Goal: Task Accomplishment & Management: Use online tool/utility

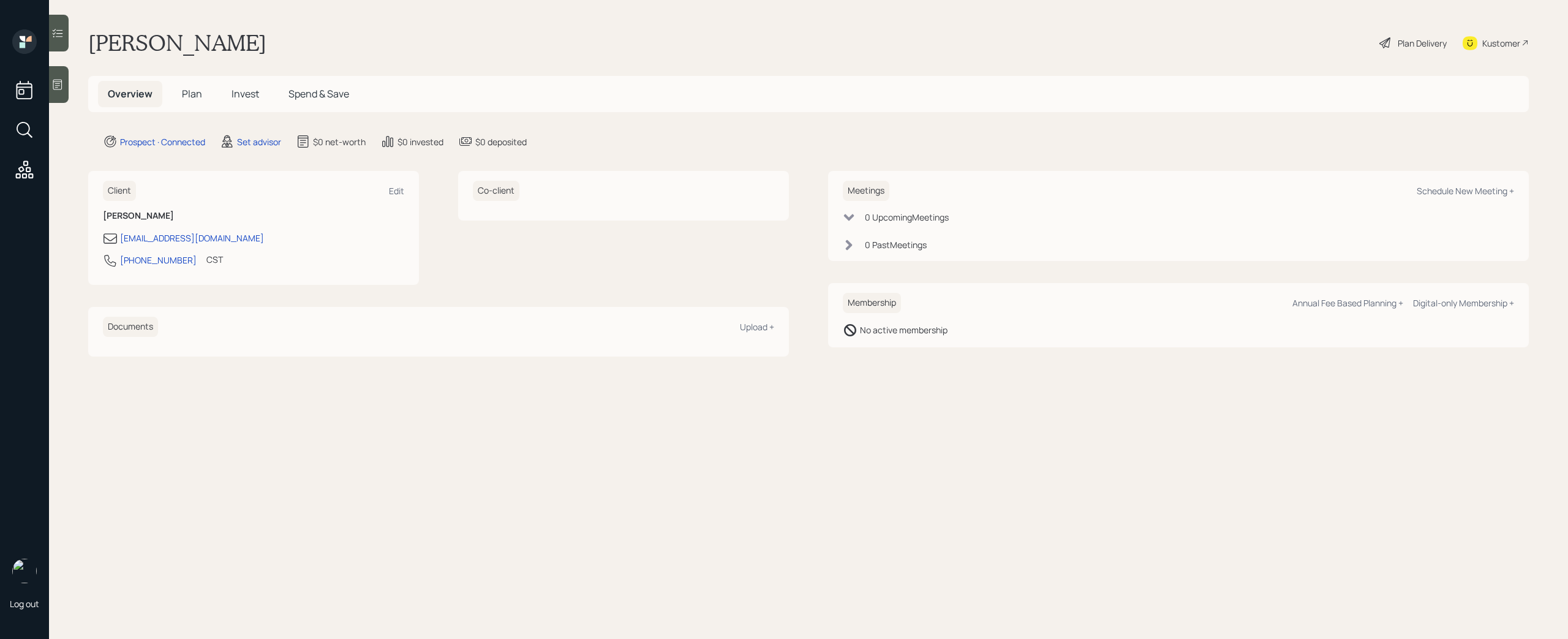
click at [62, 88] on icon at bounding box center [57, 85] width 10 height 10
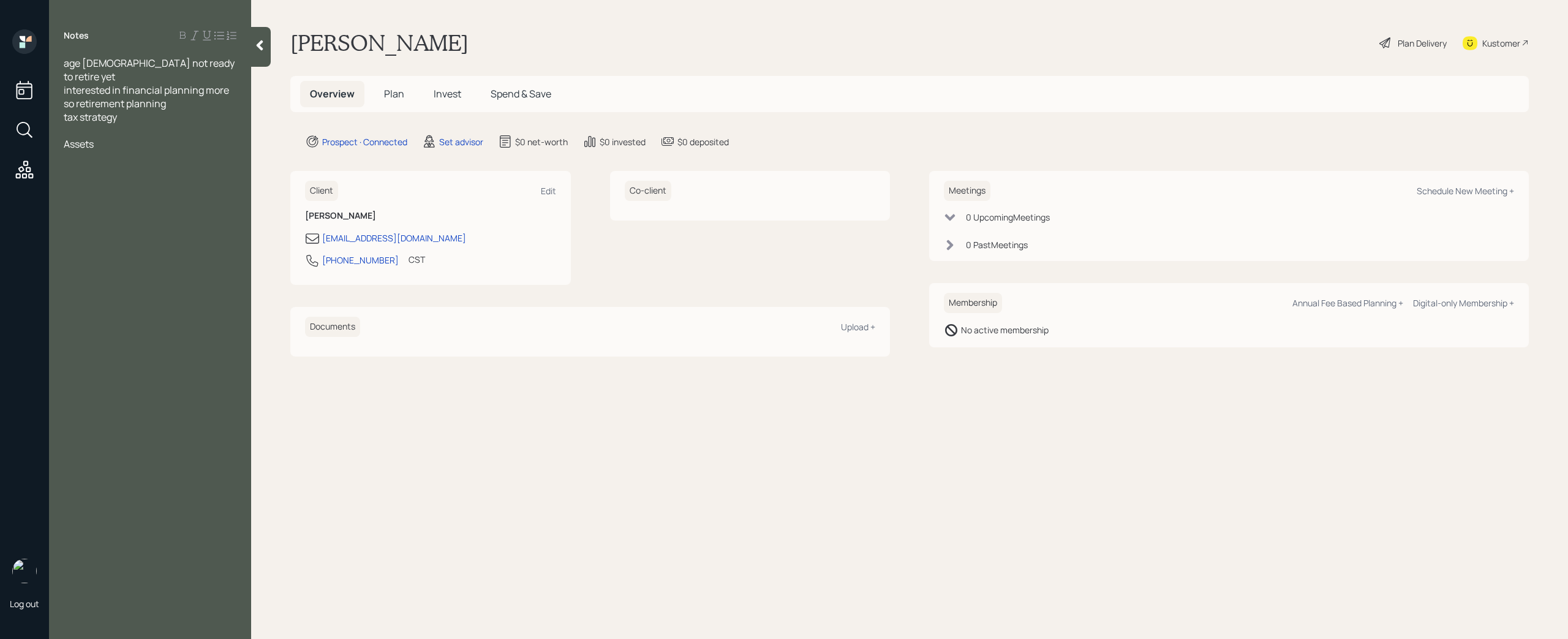
click at [105, 137] on div "Assets" at bounding box center [149, 144] width 173 height 14
click at [140, 164] on div "Vanguard -" at bounding box center [149, 171] width 173 height 14
click at [190, 164] on div "Vanguard -" at bounding box center [149, 171] width 173 height 14
click at [177, 137] on div "Assets" at bounding box center [149, 144] width 173 height 14
click at [187, 151] on div "401k(current employer)-" at bounding box center [149, 158] width 173 height 14
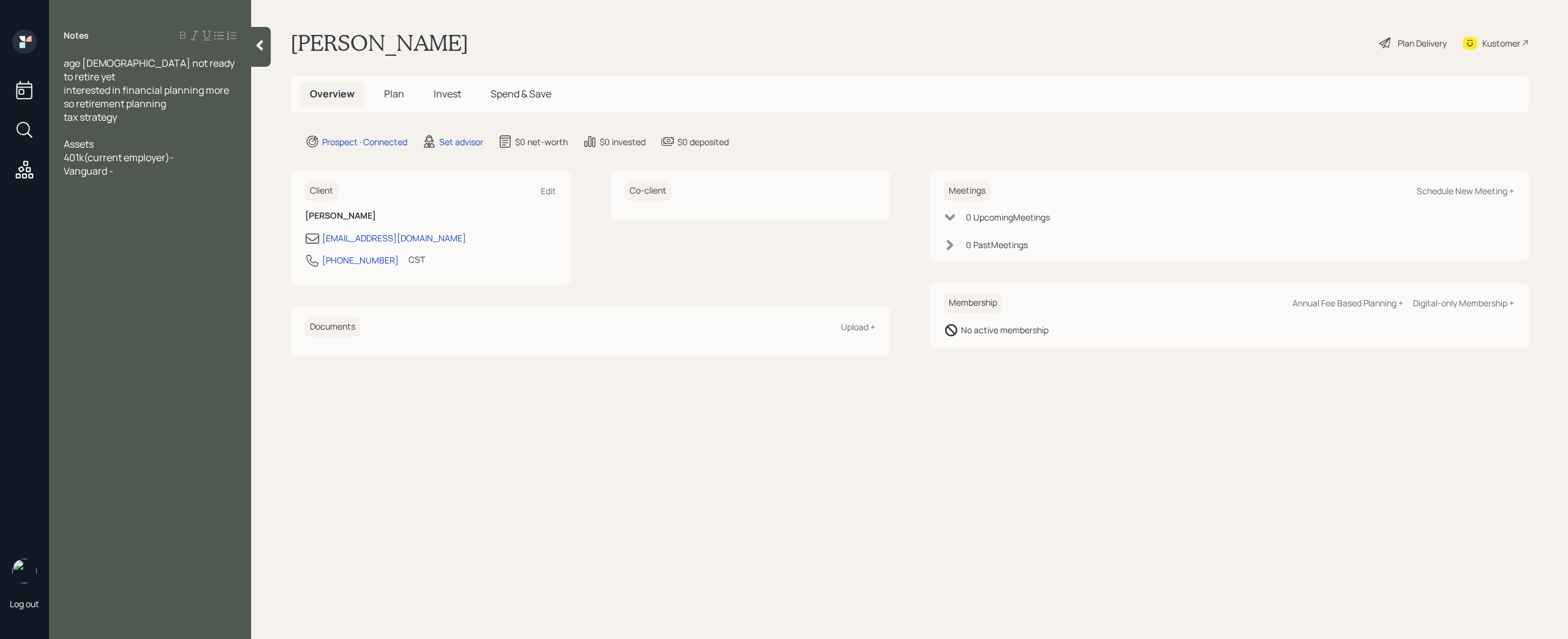
click at [130, 164] on div "Vanguard -" at bounding box center [149, 171] width 173 height 14
click at [134, 164] on div "Vanguard -" at bounding box center [149, 171] width 173 height 14
click at [199, 164] on div "Vanguard - 100k" at bounding box center [149, 171] width 173 height 14
click at [197, 151] on div "401k(current employer)-" at bounding box center [149, 158] width 173 height 14
click at [201, 164] on div "Vanguard - 100k" at bounding box center [149, 171] width 173 height 14
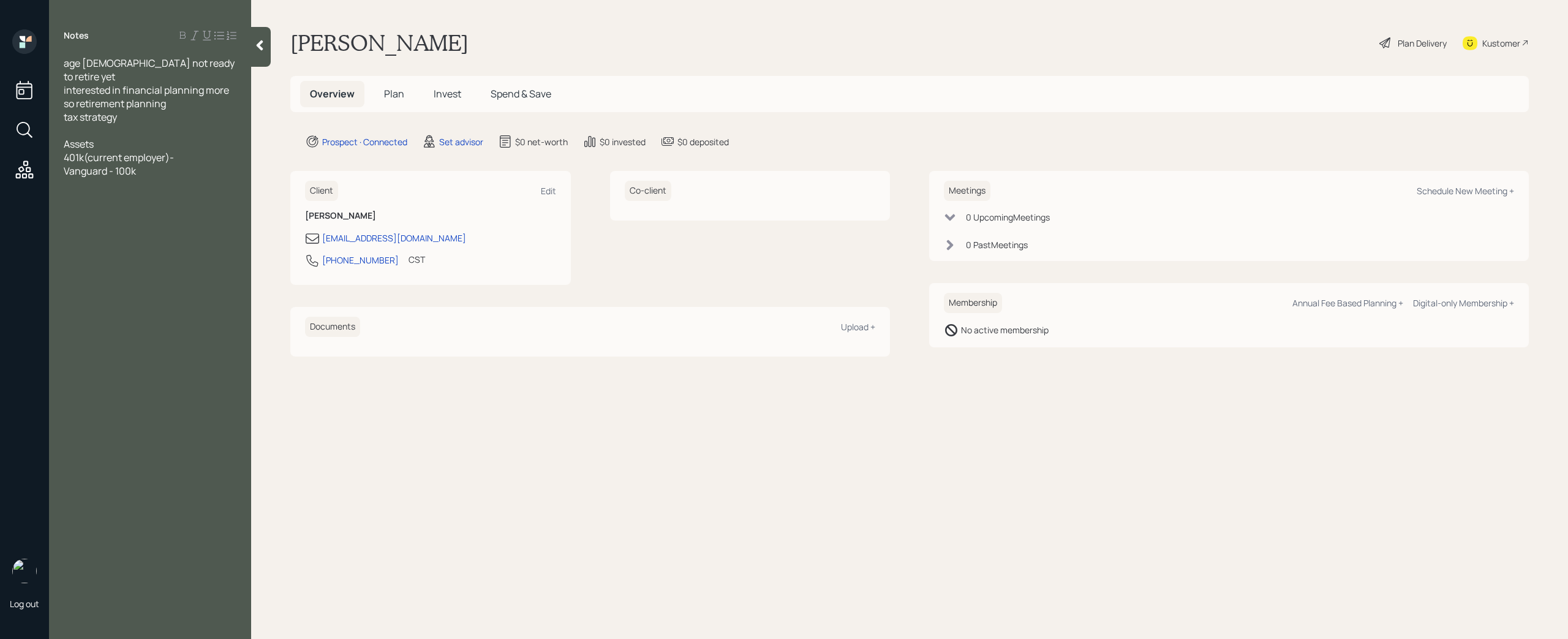
click at [196, 151] on div "401k(current employer)-" at bounding box center [149, 158] width 173 height 14
click at [178, 151] on div "401k(current employer)-" at bounding box center [149, 158] width 173 height 14
click at [141, 164] on div "Vanguard - 100k" at bounding box center [149, 171] width 173 height 14
click at [117, 110] on span "tax strategy" at bounding box center [89, 117] width 53 height 14
click at [114, 124] on div at bounding box center [149, 131] width 173 height 14
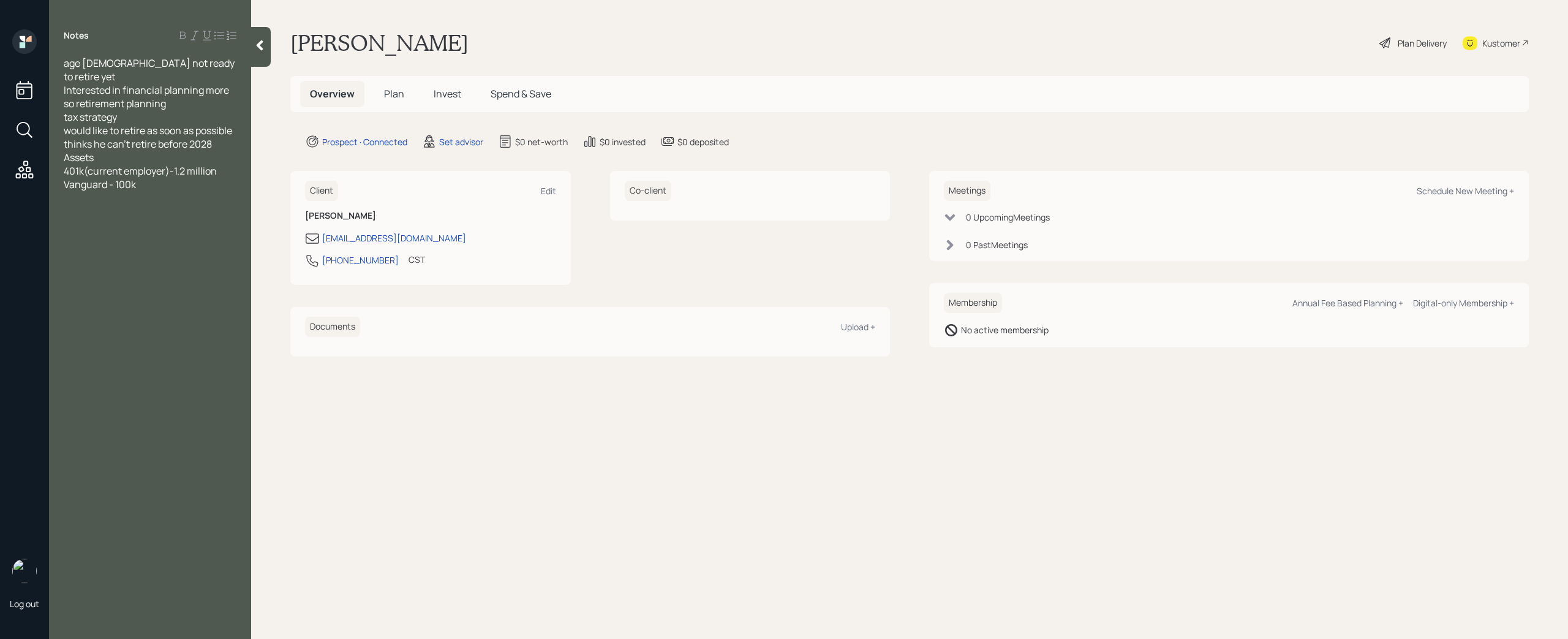
click at [222, 137] on div "thinks he can't retire before 2028" at bounding box center [149, 144] width 173 height 14
click at [224, 151] on div "most likely retirement will be 2028 - 2031" at bounding box center [149, 164] width 173 height 27
click at [185, 162] on div "most likely retirement will be 2028 - 2031" at bounding box center [149, 164] width 173 height 27
click at [151, 191] on div "Assets" at bounding box center [149, 198] width 173 height 14
click at [186, 191] on div "Assets" at bounding box center [149, 198] width 173 height 14
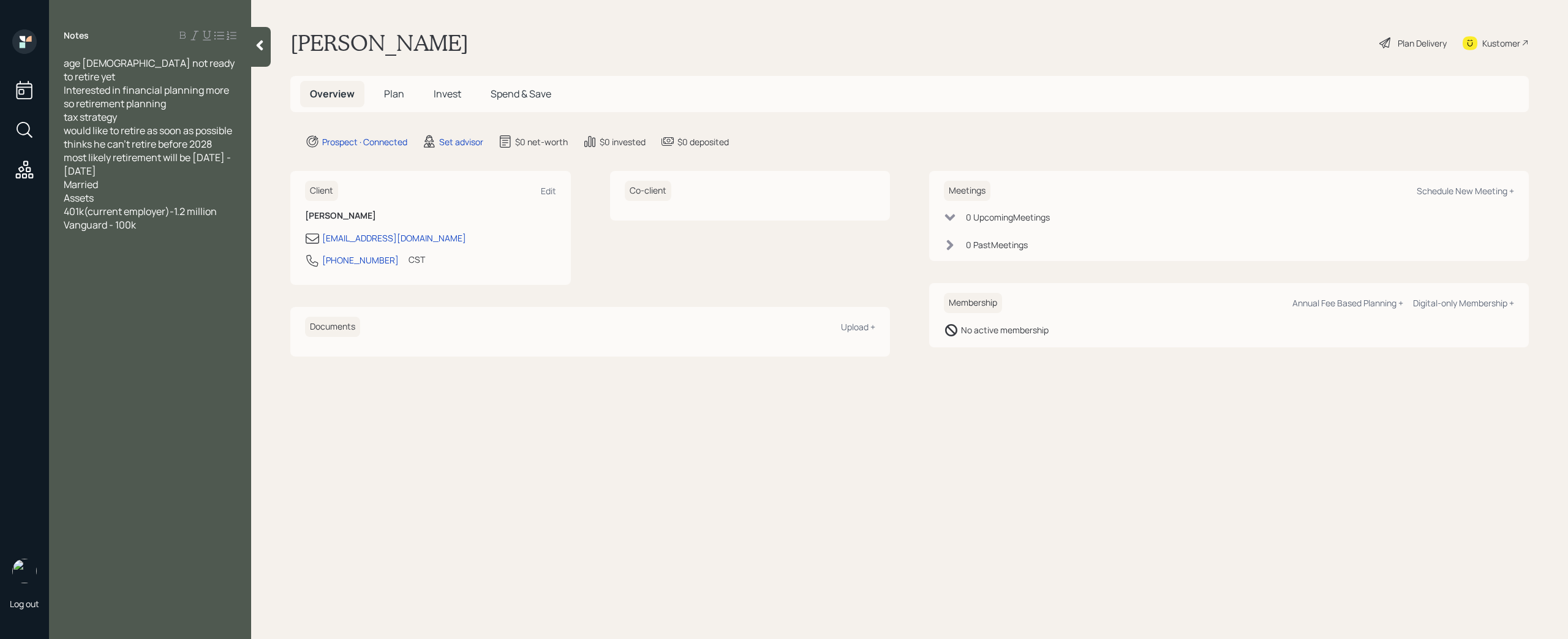
click at [149, 218] on div "Vanguard - 100k" at bounding box center [149, 225] width 173 height 14
click at [194, 245] on div "wife non retirement - 50k" at bounding box center [149, 252] width 173 height 14
click at [195, 297] on div "Savings - 1k, he pushes all his savings to vanguard account" at bounding box center [149, 299] width 173 height 27
click at [106, 339] on span "Househol income - 315k with bonus 405k" at bounding box center [143, 352] width 160 height 27
click at [111, 366] on div at bounding box center [149, 373] width 173 height 14
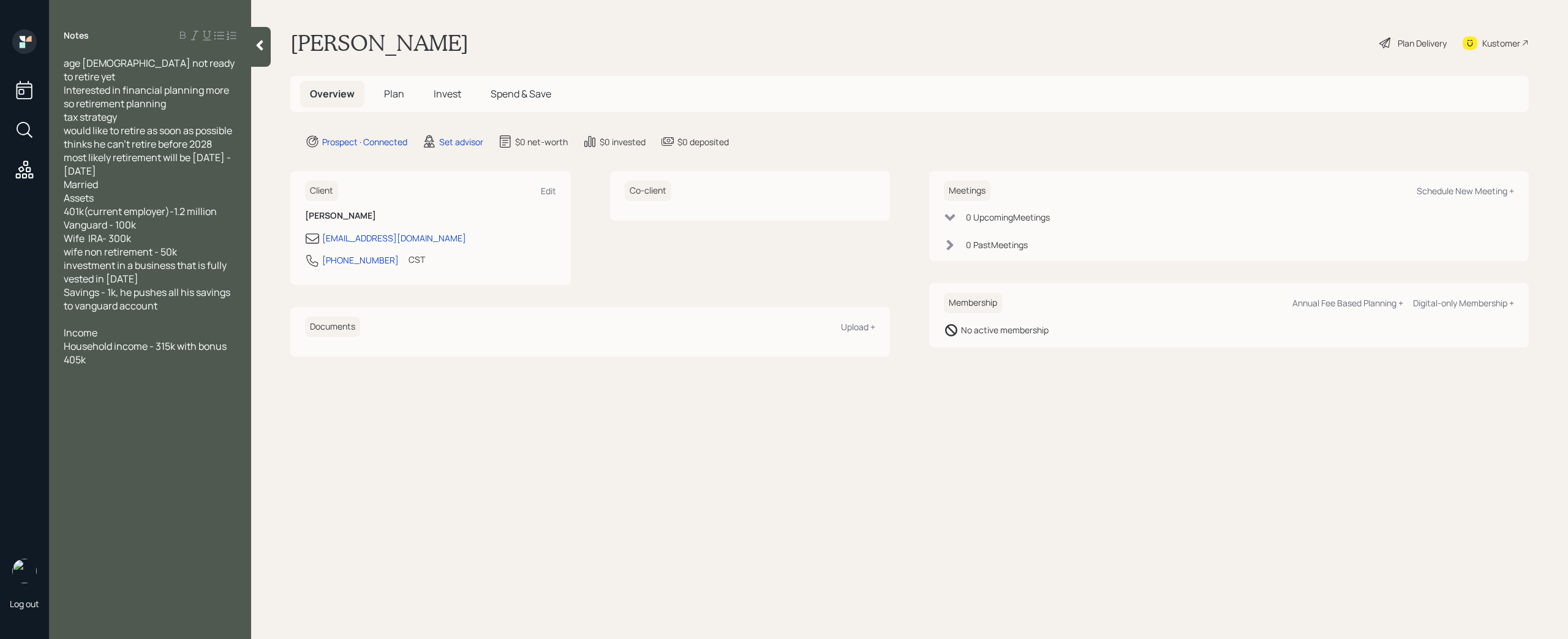
click at [112, 351] on div "Household income - 315k with bonus 405k" at bounding box center [149, 352] width 173 height 27
click at [136, 446] on div "Notes age 59 not ready to retire yet Interested in financial planning more so r…" at bounding box center [149, 326] width 202 height 595
click at [118, 380] on div at bounding box center [149, 387] width 173 height 14
click at [109, 366] on div at bounding box center [149, 373] width 173 height 14
click at [111, 366] on span "SS - at 67 46224 a year" at bounding box center [114, 373] width 101 height 14
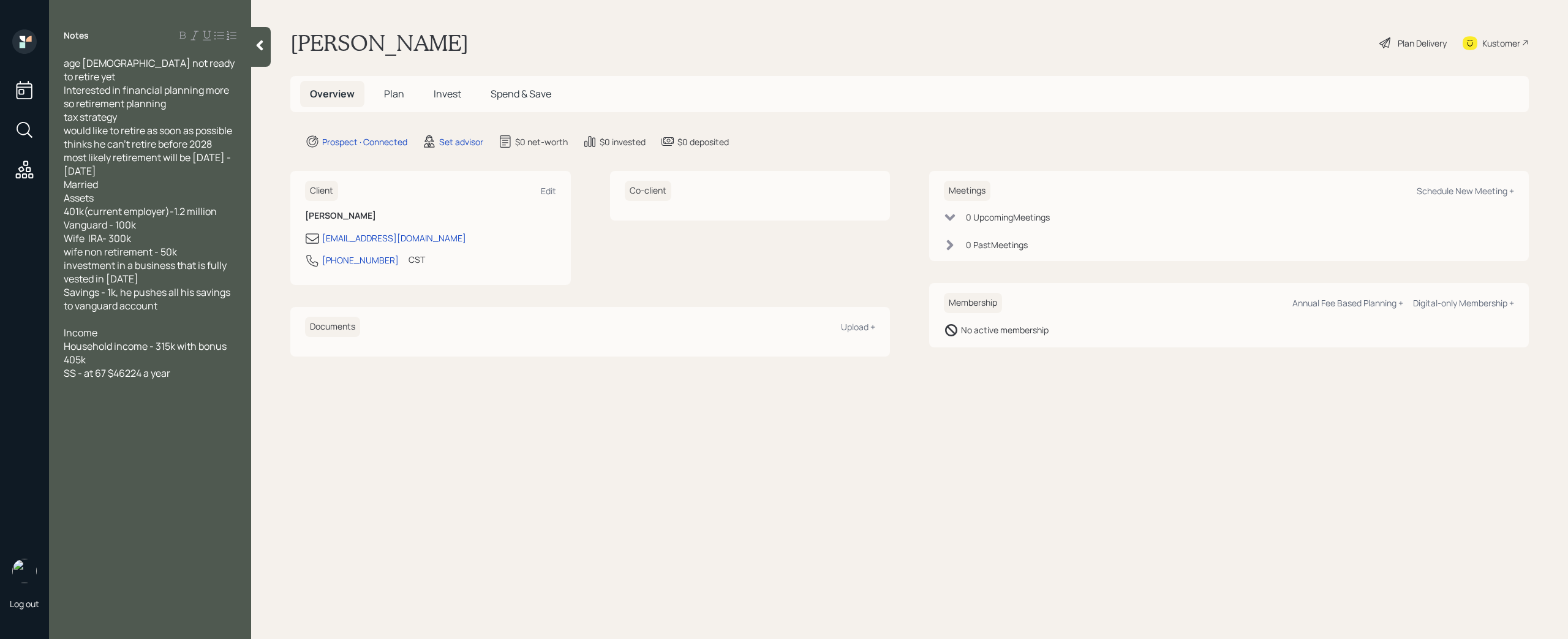
click at [124, 366] on span "SS - at 67 $46224 a year" at bounding box center [116, 373] width 107 height 14
click at [188, 366] on div "SS - at 67 $46,224 a year" at bounding box center [149, 373] width 173 height 14
click at [240, 425] on div "age 59 not ready to retire yet Interested in financial planning more so retirem…" at bounding box center [149, 259] width 202 height 405
click at [235, 434] on span "needs about 15k a month in retirement" at bounding box center [149, 441] width 172 height 14
click at [132, 447] on div at bounding box center [149, 454] width 173 height 14
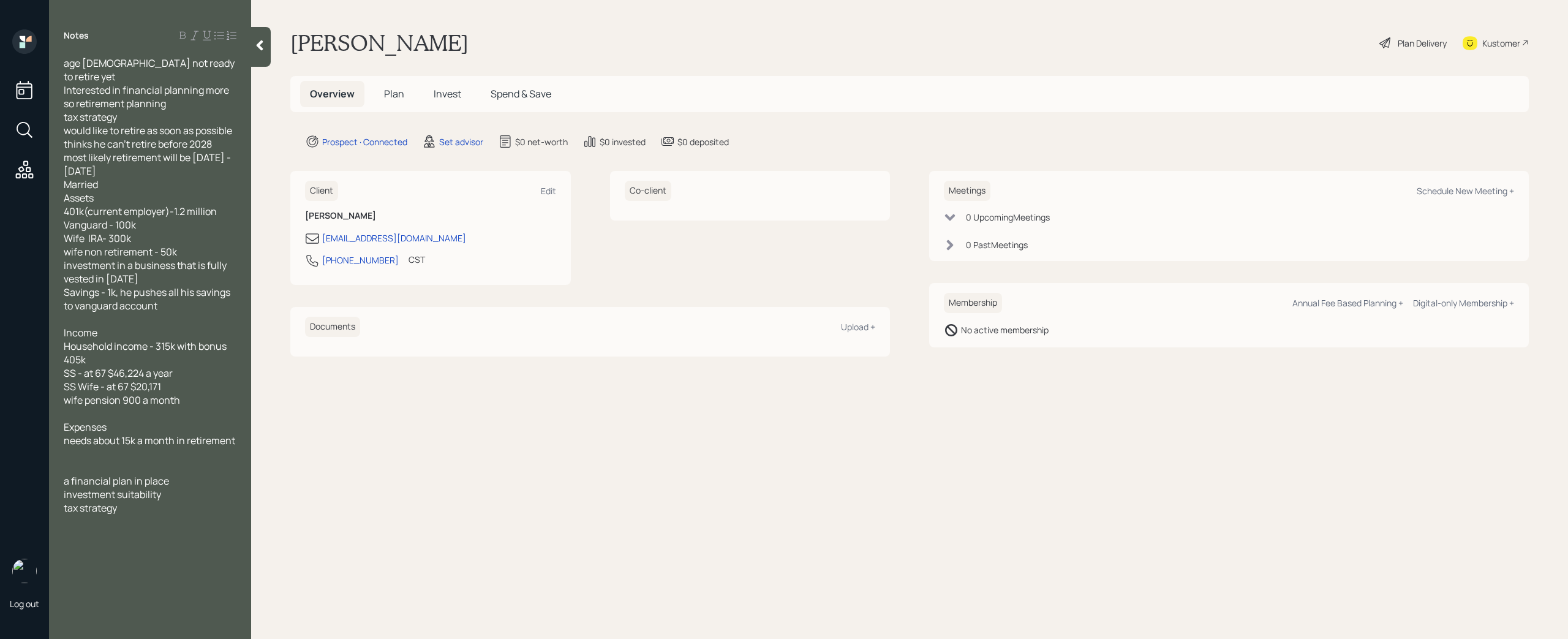
click at [137, 501] on div "tax strategy" at bounding box center [149, 508] width 173 height 14
click at [1451, 191] on div "Schedule New Meeting +" at bounding box center [1466, 190] width 97 height 11
select select "round-robin"
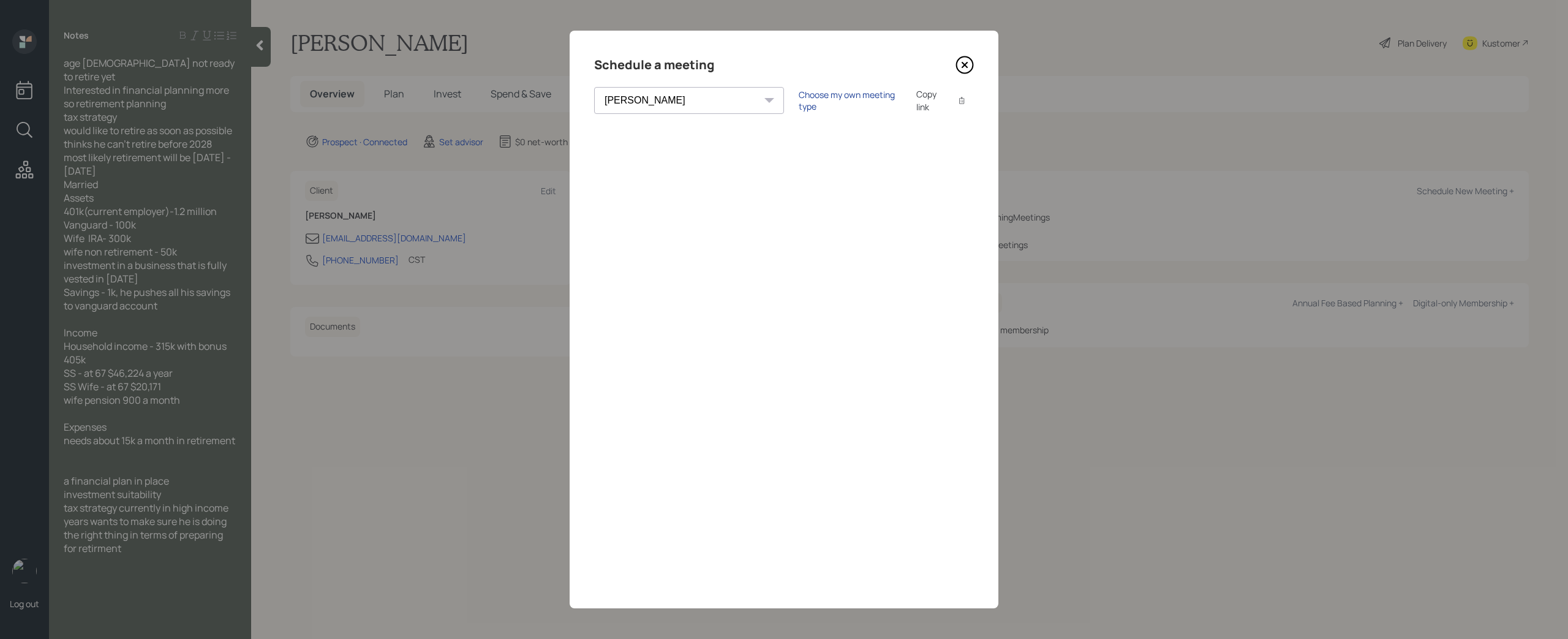
click at [798, 99] on div "Choose my own meeting type" at bounding box center [850, 100] width 103 height 23
